Goal: Task Accomplishment & Management: Manage account settings

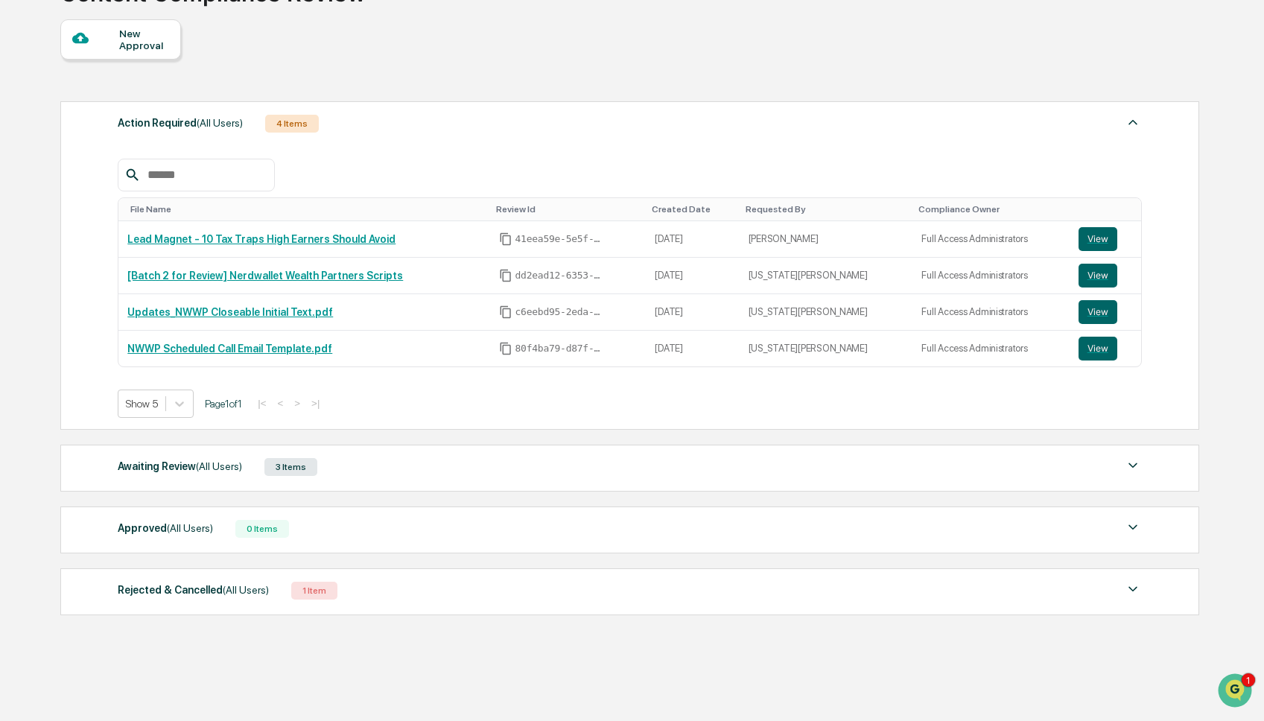
scroll to position [134, 0]
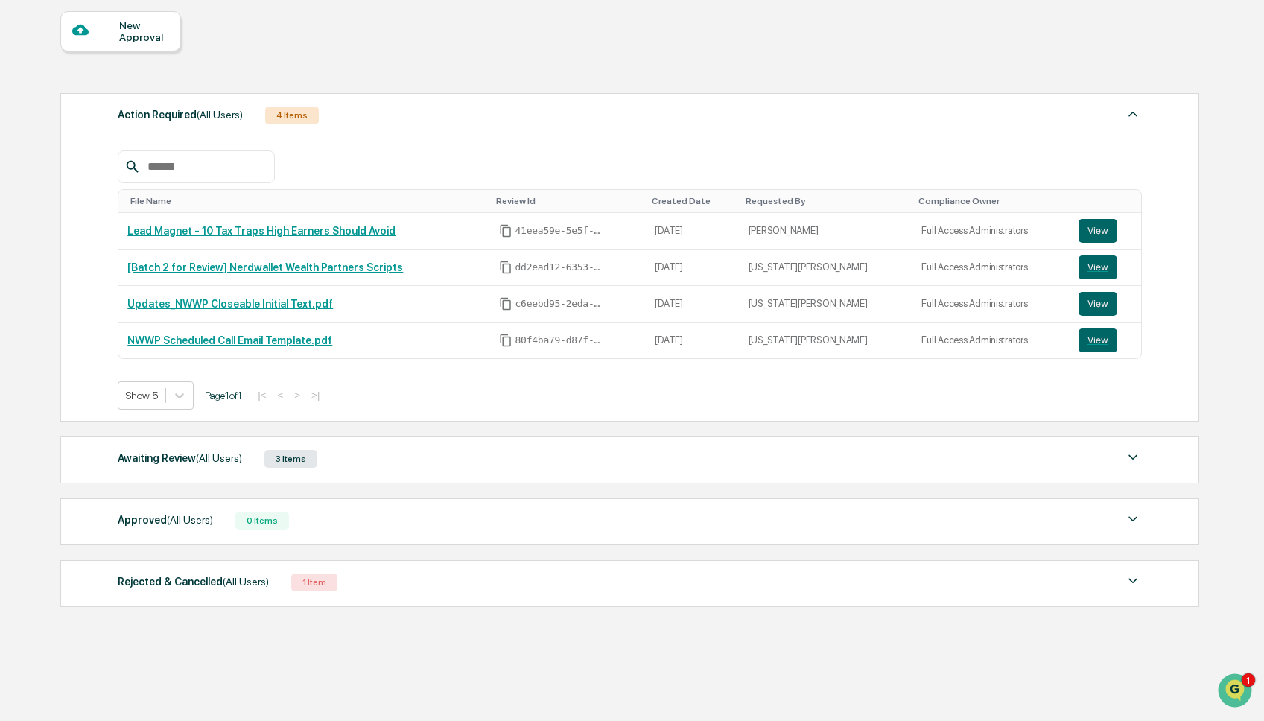
click at [358, 469] on div "Awaiting Review (All Users) 3 Items" at bounding box center [630, 459] width 1024 height 21
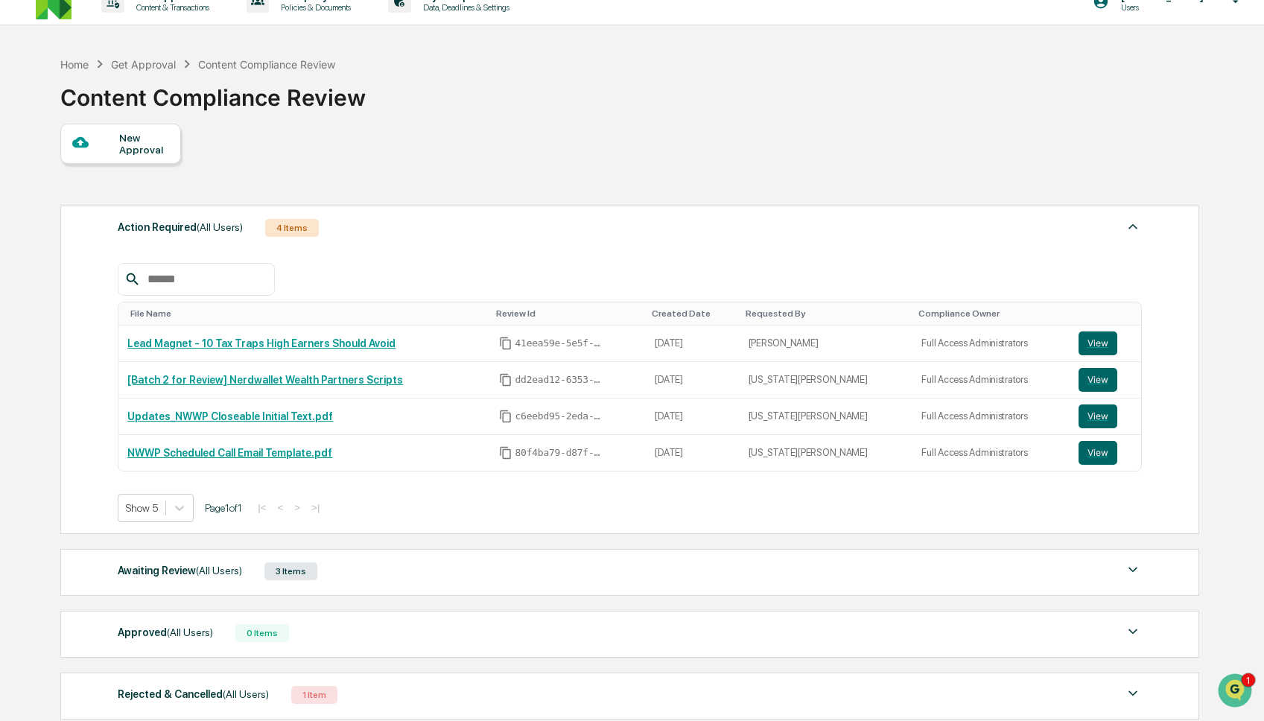
scroll to position [65, 0]
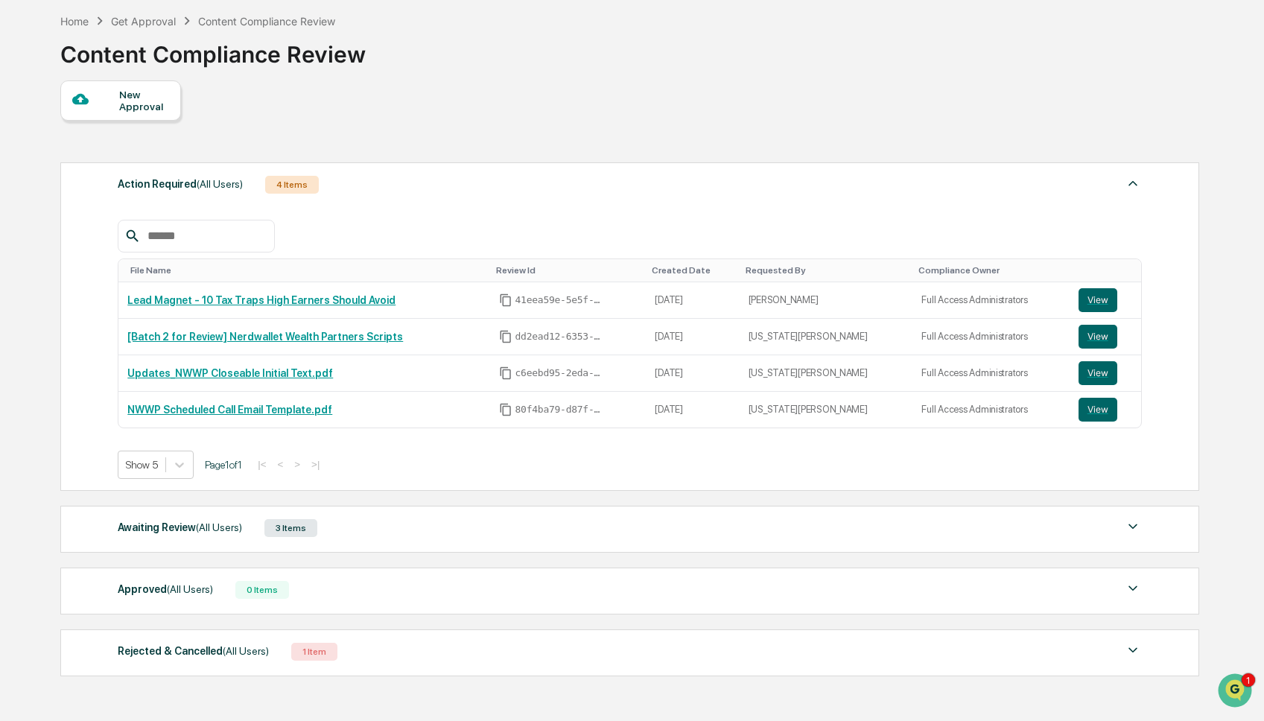
click at [361, 539] on div "Awaiting Review (All Users) 3 Items" at bounding box center [630, 528] width 1024 height 21
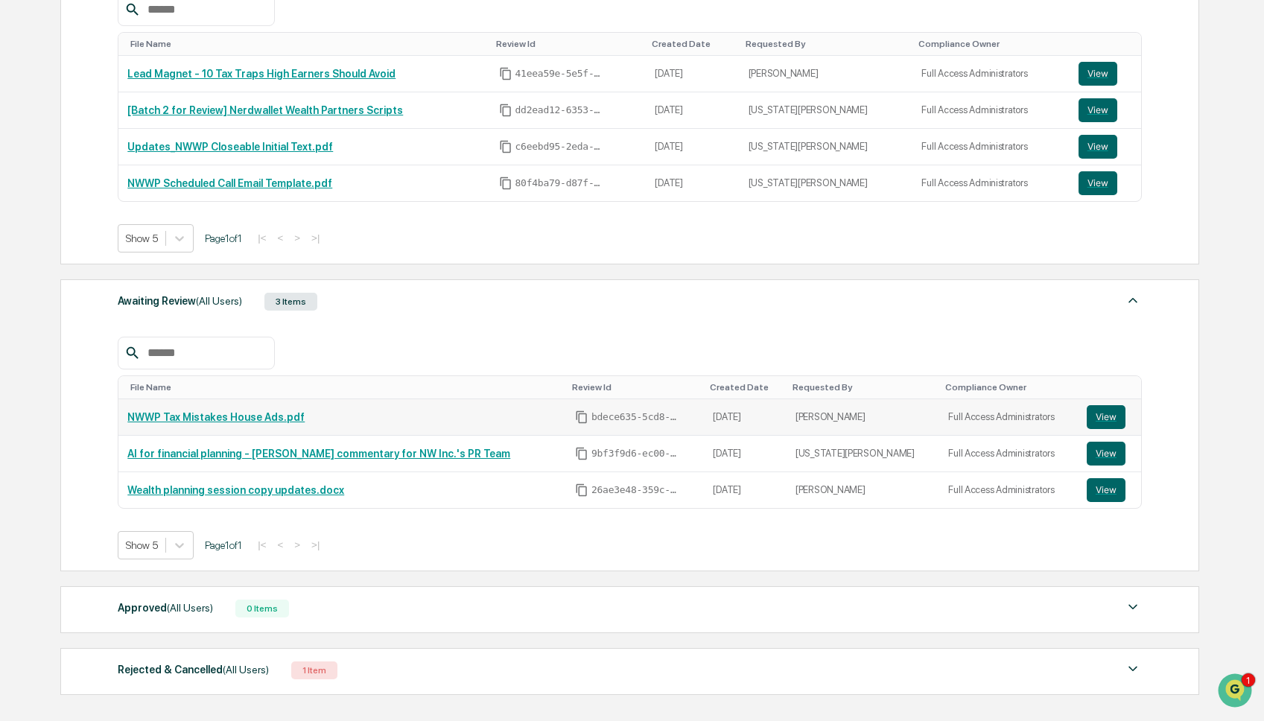
scroll to position [305, 0]
